Goal: Use online tool/utility: Utilize a website feature to perform a specific function

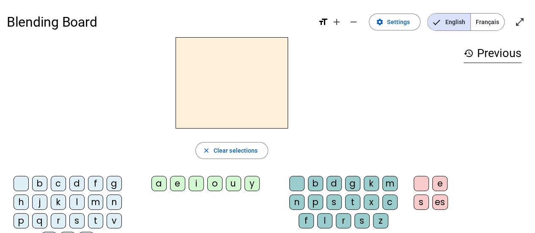
click at [74, 182] on div "d" at bounding box center [76, 183] width 15 height 15
click at [163, 182] on div "a" at bounding box center [158, 183] width 15 height 15
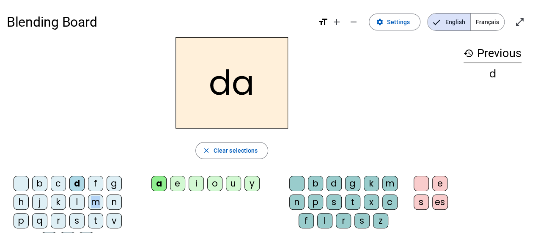
click at [96, 205] on div "m" at bounding box center [95, 202] width 15 height 15
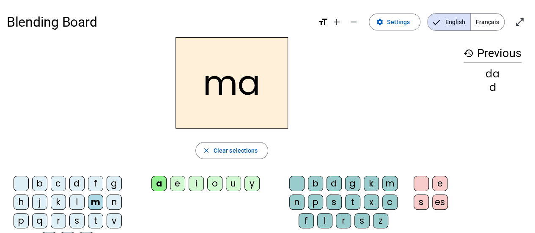
click at [73, 200] on div "l" at bounding box center [76, 202] width 15 height 15
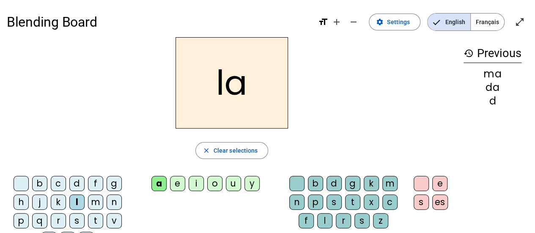
click at [178, 182] on div "e" at bounding box center [177, 183] width 15 height 15
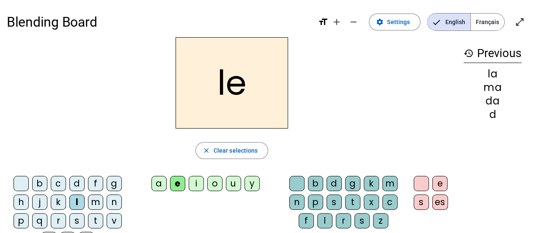
click at [76, 182] on div "d" at bounding box center [76, 183] width 15 height 15
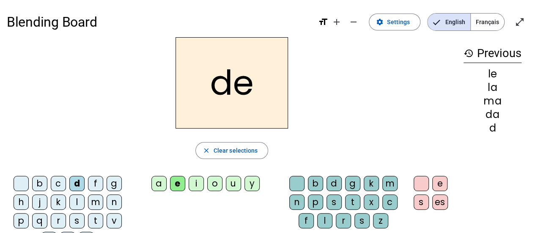
click at [234, 181] on div "u" at bounding box center [233, 183] width 15 height 15
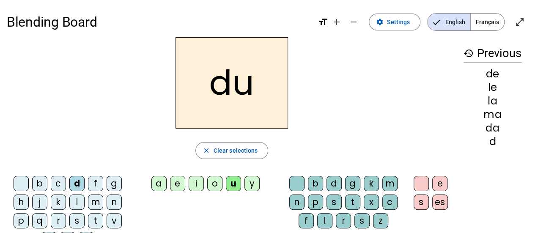
click at [357, 203] on div "t" at bounding box center [352, 202] width 15 height 15
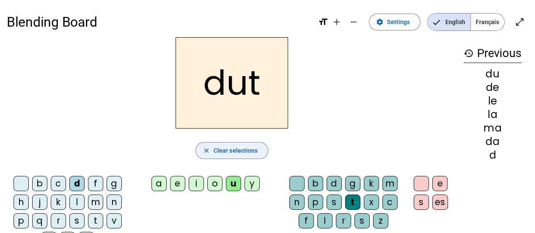
click at [211, 151] on span "button" at bounding box center [232, 150] width 72 height 20
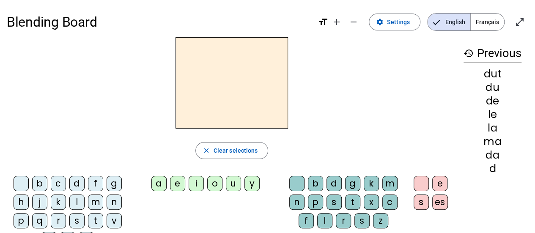
click at [99, 220] on div "t" at bounding box center [95, 220] width 15 height 15
click at [233, 183] on div "u" at bounding box center [233, 183] width 15 height 15
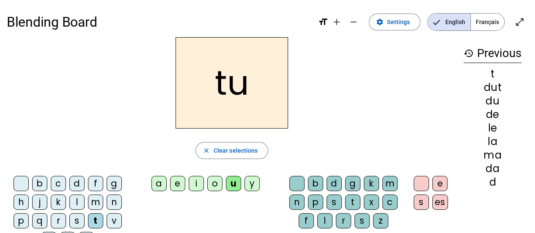
click at [161, 183] on div "a" at bounding box center [158, 183] width 15 height 15
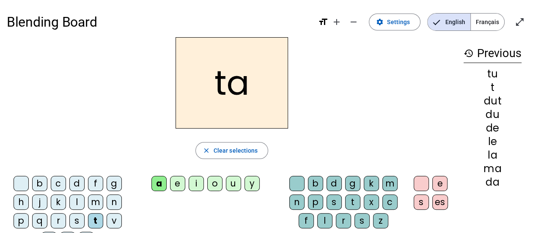
click at [180, 185] on div "e" at bounding box center [177, 183] width 15 height 15
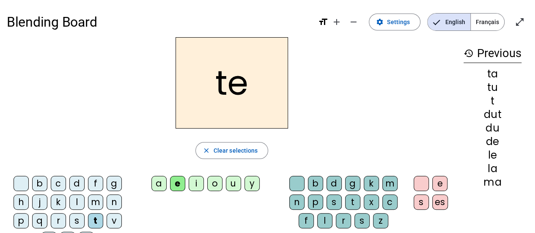
click at [96, 205] on div "m" at bounding box center [95, 202] width 15 height 15
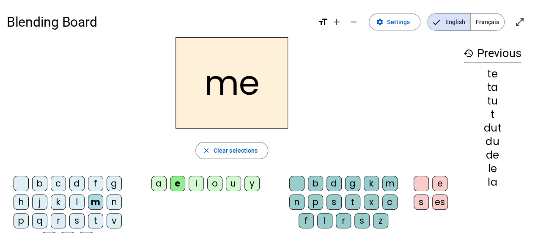
click at [164, 184] on div "a" at bounding box center [158, 183] width 15 height 15
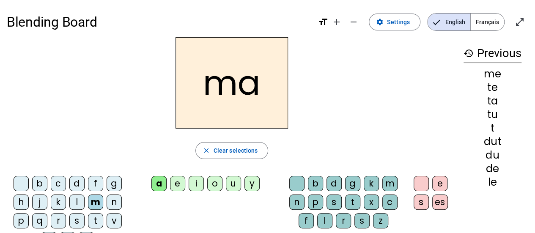
click at [329, 218] on div "l" at bounding box center [324, 220] width 15 height 15
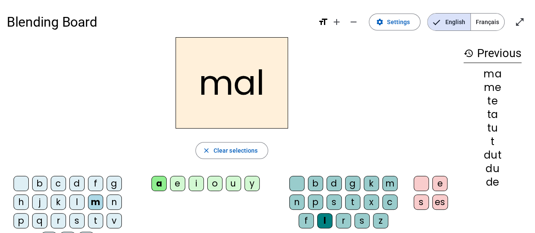
click at [196, 187] on div "i" at bounding box center [196, 183] width 15 height 15
